Goal: Information Seeking & Learning: Learn about a topic

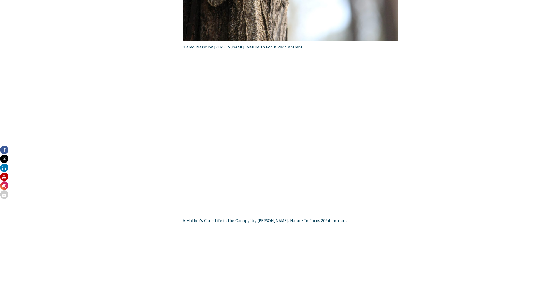
scroll to position [683, 0]
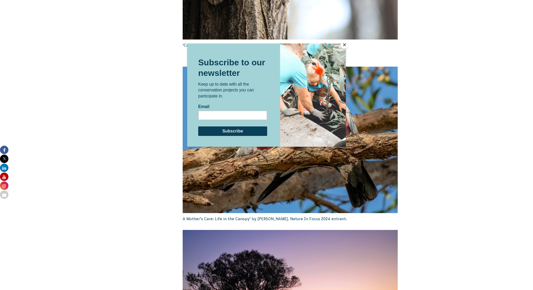
click at [342, 44] on button "Close" at bounding box center [345, 45] width 8 height 8
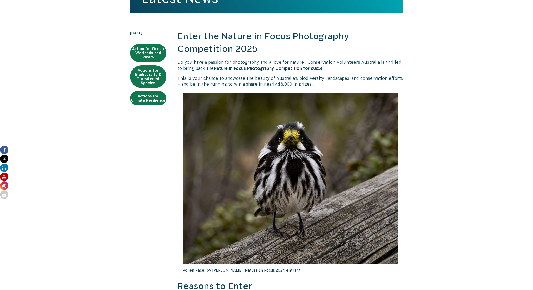
scroll to position [105, 0]
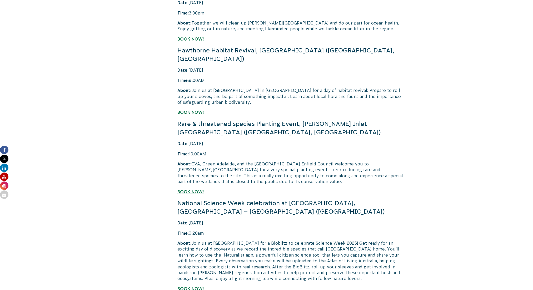
scroll to position [1163, 0]
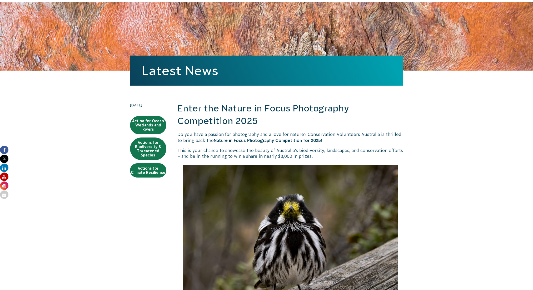
scroll to position [29, 0]
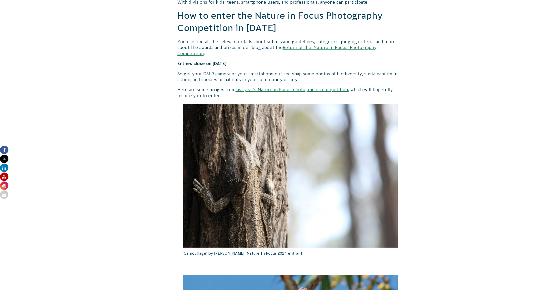
scroll to position [476, 0]
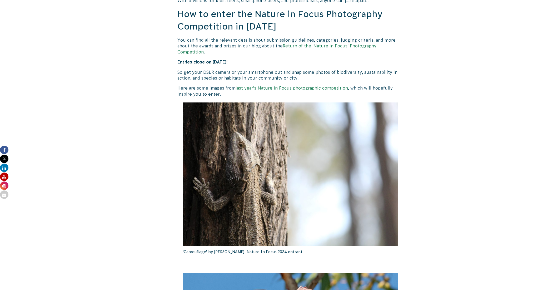
click at [315, 86] on link "last year’s Nature in Focus photographic competition" at bounding box center [292, 88] width 112 height 5
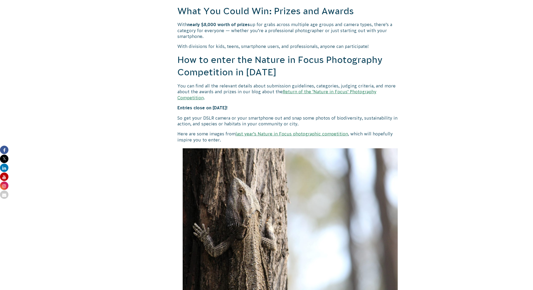
scroll to position [430, 0]
drag, startPoint x: 249, startPoint y: 98, endPoint x: 183, endPoint y: 101, distance: 66.3
click at [183, 106] on strong "Entries close on 26 September 2025!" at bounding box center [202, 108] width 50 height 5
click at [323, 89] on link "Return of the ‘Nature in Focus’ Photography Competition" at bounding box center [276, 94] width 199 height 11
click at [279, 132] on link "last year’s Nature in Focus photographic competition" at bounding box center [292, 134] width 112 height 5
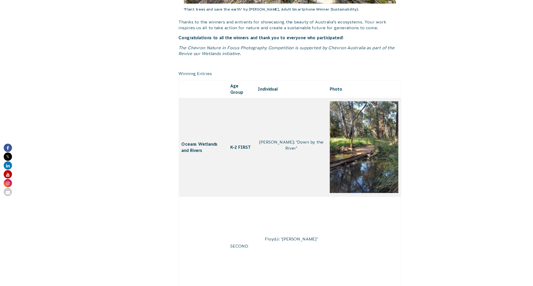
scroll to position [630, 0]
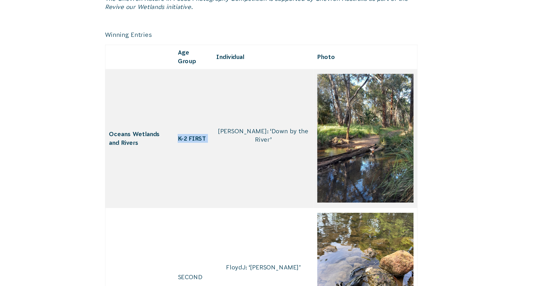
drag, startPoint x: 117, startPoint y: 101, endPoint x: 134, endPoint y: 109, distance: 18.9
click at [227, 129] on td "K-2 FIRST" at bounding box center [241, 179] width 28 height 100
drag, startPoint x: 116, startPoint y: 100, endPoint x: 126, endPoint y: 100, distance: 10.8
click at [227, 129] on td "K-2 FIRST" at bounding box center [241, 179] width 28 height 100
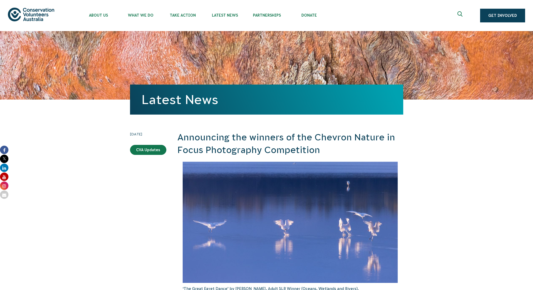
scroll to position [0, 0]
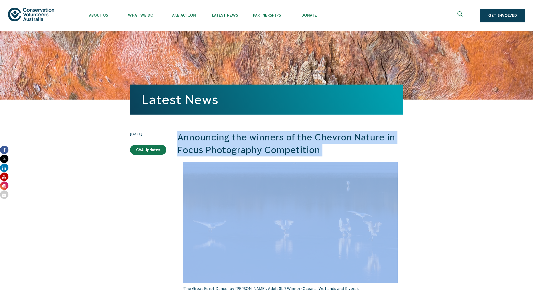
drag, startPoint x: 177, startPoint y: 135, endPoint x: 179, endPoint y: 161, distance: 26.4
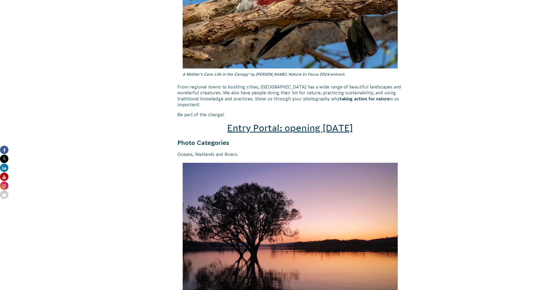
scroll to position [696, 0]
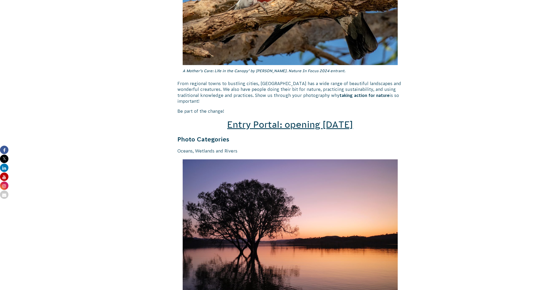
click at [262, 119] on span "Entry Portal: opening July 4" at bounding box center [290, 124] width 126 height 10
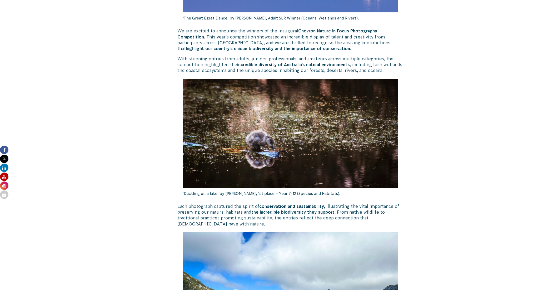
scroll to position [270, 0]
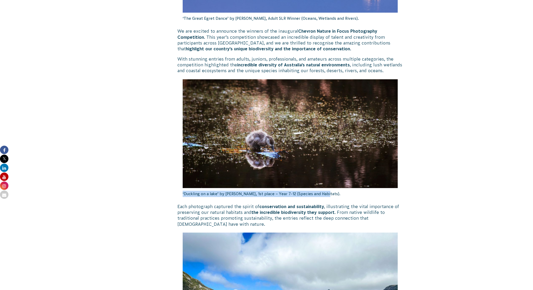
drag, startPoint x: 181, startPoint y: 194, endPoint x: 325, endPoint y: 194, distance: 144.2
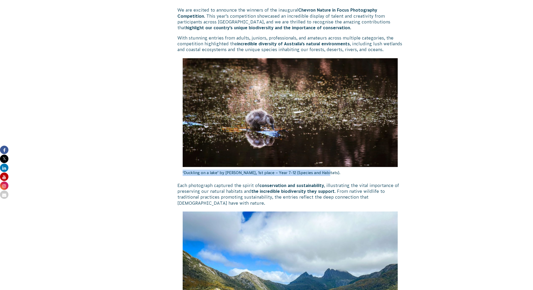
scroll to position [288, 0]
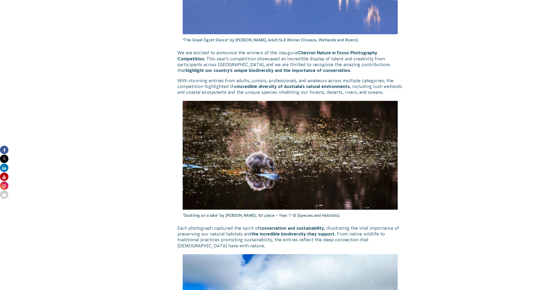
scroll to position [249, 0]
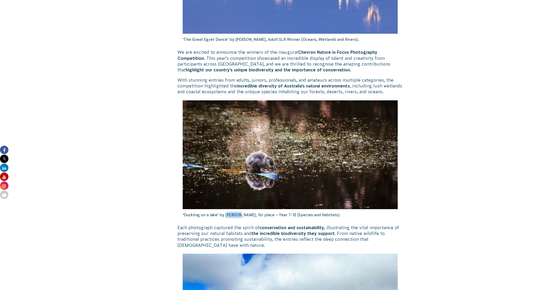
drag, startPoint x: 225, startPoint y: 214, endPoint x: 239, endPoint y: 214, distance: 14.2
click at [239, 214] on p "‘Duckling on a lake’ by [PERSON_NAME], 1st place – Year 7-12 (Species and Habit…" at bounding box center [290, 215] width 215 height 12
drag, startPoint x: 239, startPoint y: 214, endPoint x: 224, endPoint y: 213, distance: 15.0
click at [224, 213] on p "‘Duckling on a lake’ by [PERSON_NAME], 1st place – Year 7-12 (Species and Habit…" at bounding box center [290, 215] width 215 height 12
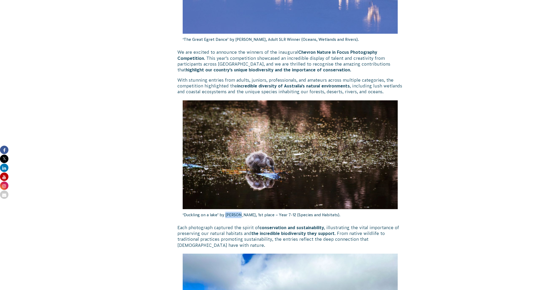
copy p "[PERSON_NAME]"
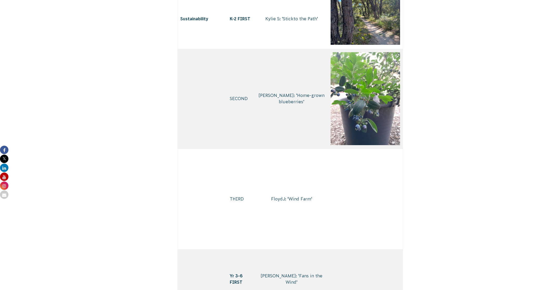
scroll to position [1622, 0]
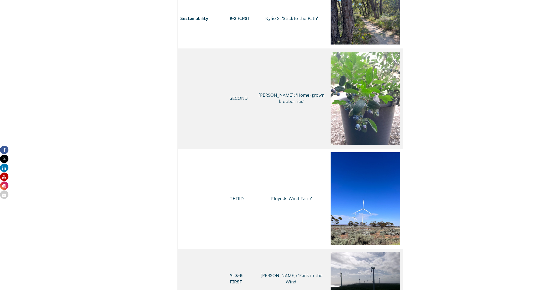
drag, startPoint x: 218, startPoint y: 70, endPoint x: 237, endPoint y: 81, distance: 21.6
drag, startPoint x: 216, startPoint y: 151, endPoint x: 224, endPoint y: 161, distance: 13.7
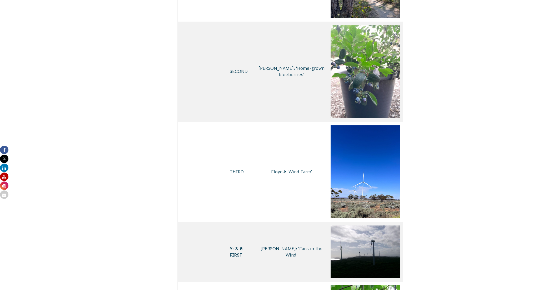
scroll to position [1648, 0]
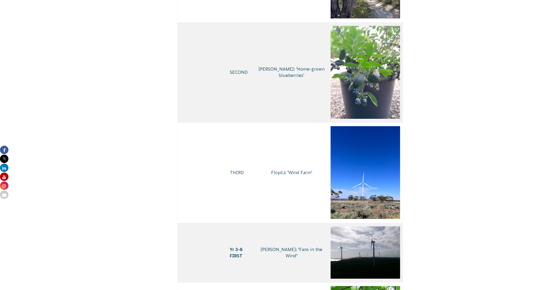
drag, startPoint x: 218, startPoint y: 132, endPoint x: 236, endPoint y: 132, distance: 17.6
copy td "SLR"
click at [172, 148] on div "[DATE] CVA Updates Announcing the winners of the Chevron Nature in Focus Photog…" at bounding box center [266, 221] width 284 height 3476
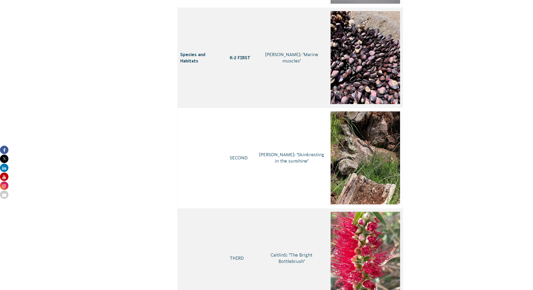
scroll to position [0, 0]
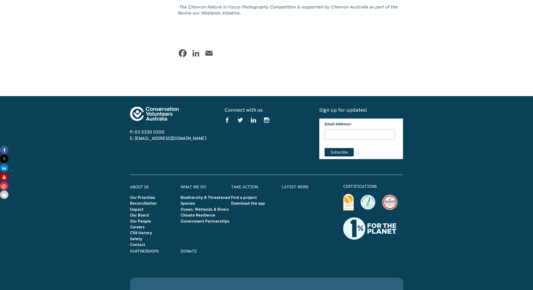
drag, startPoint x: 283, startPoint y: 133, endPoint x: 244, endPoint y: 123, distance: 40.3
drag, startPoint x: 241, startPoint y: 126, endPoint x: 245, endPoint y: 139, distance: 13.5
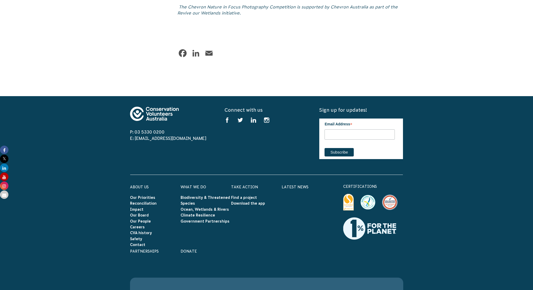
drag, startPoint x: 211, startPoint y: 123, endPoint x: 281, endPoint y: 139, distance: 71.8
drag, startPoint x: 218, startPoint y: 128, endPoint x: 281, endPoint y: 131, distance: 63.5
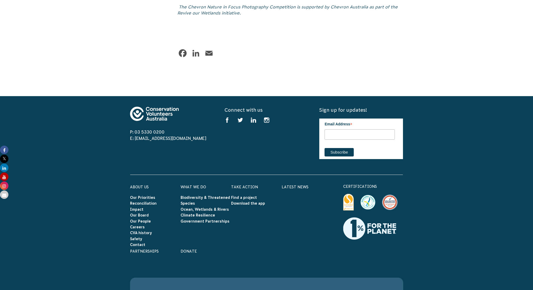
drag, startPoint x: 216, startPoint y: 129, endPoint x: 239, endPoint y: 129, distance: 23.2
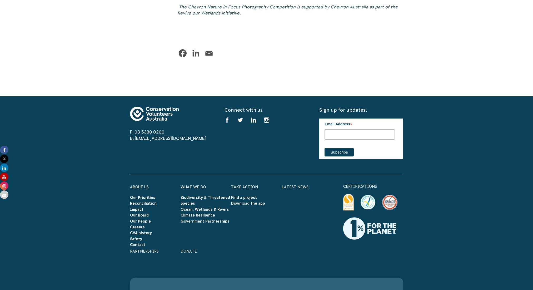
drag, startPoint x: 246, startPoint y: 124, endPoint x: 287, endPoint y: 136, distance: 42.2
drag, startPoint x: 282, startPoint y: 132, endPoint x: 244, endPoint y: 126, distance: 38.6
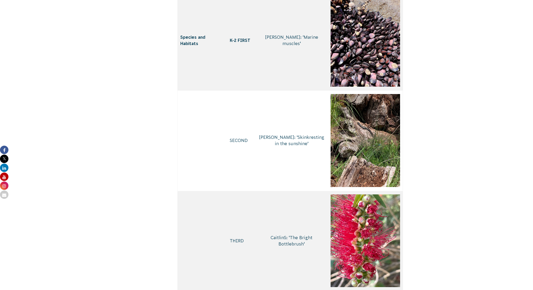
scroll to position [2423, 0]
